Goal: Obtain resource: Download file/media

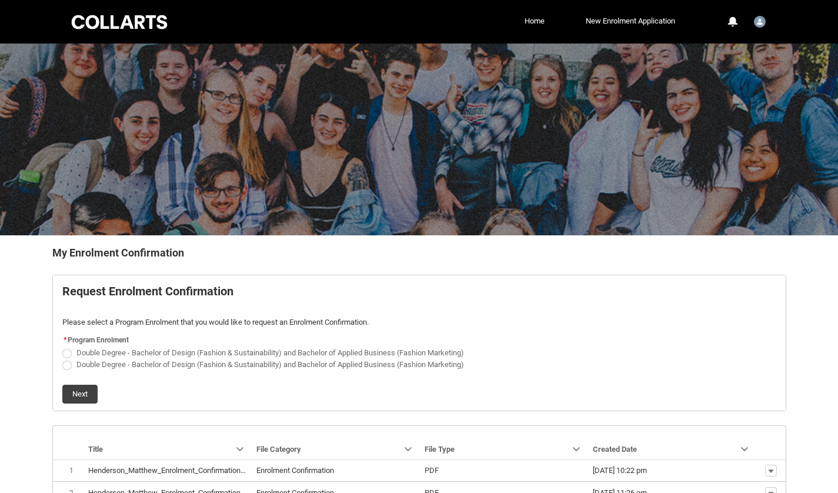
scroll to position [188, 0]
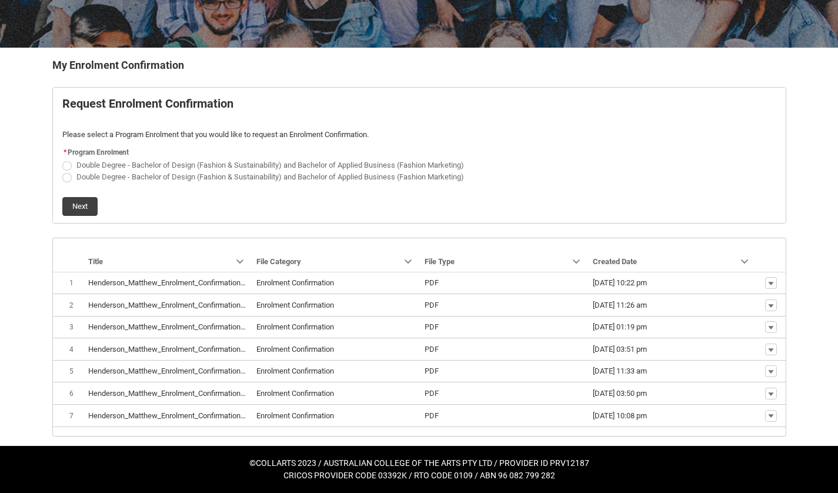
click at [189, 176] on span "Double Degree - Bachelor of Design (Fashion & Sustainability) and Bachelor of A…" at bounding box center [270, 176] width 388 height 9
click at [62, 171] on input "Double Degree - Bachelor of Design (Fashion & Sustainability) and Bachelor of A…" at bounding box center [62, 170] width 1 height 1
radio input "true"
click at [79, 209] on button "Next" at bounding box center [79, 206] width 35 height 19
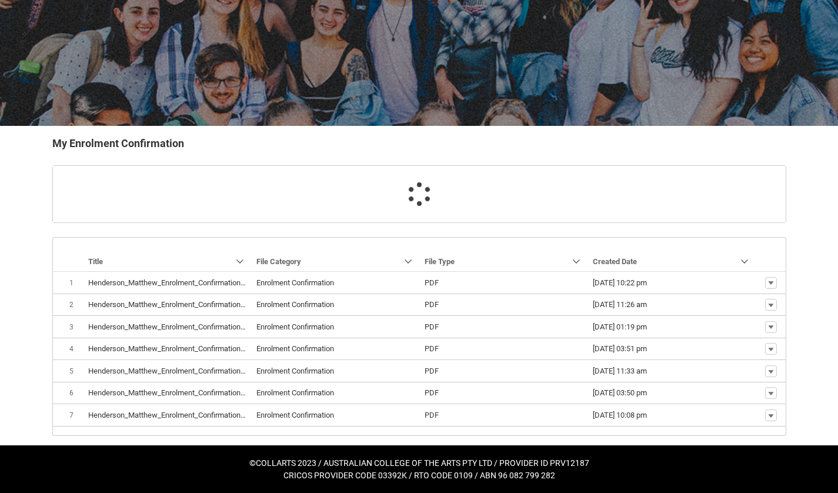
scroll to position [134, 0]
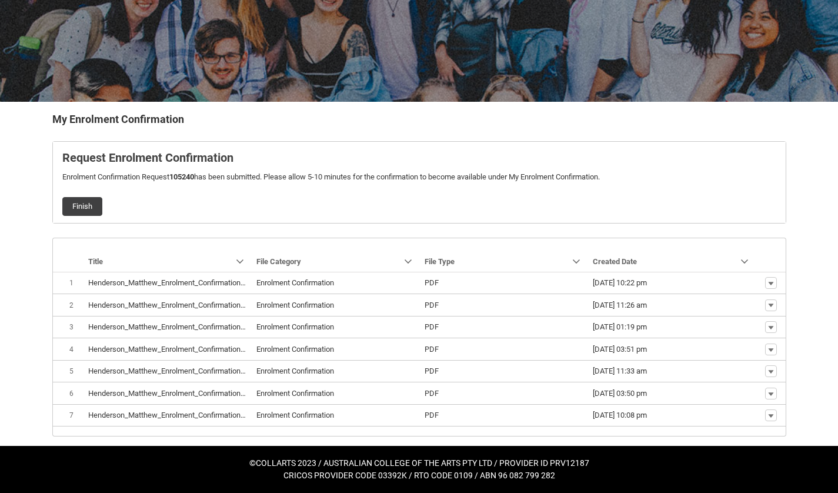
click at [748, 399] on span "Download" at bounding box center [744, 399] width 32 height 11
